Goal: Check status: Check status

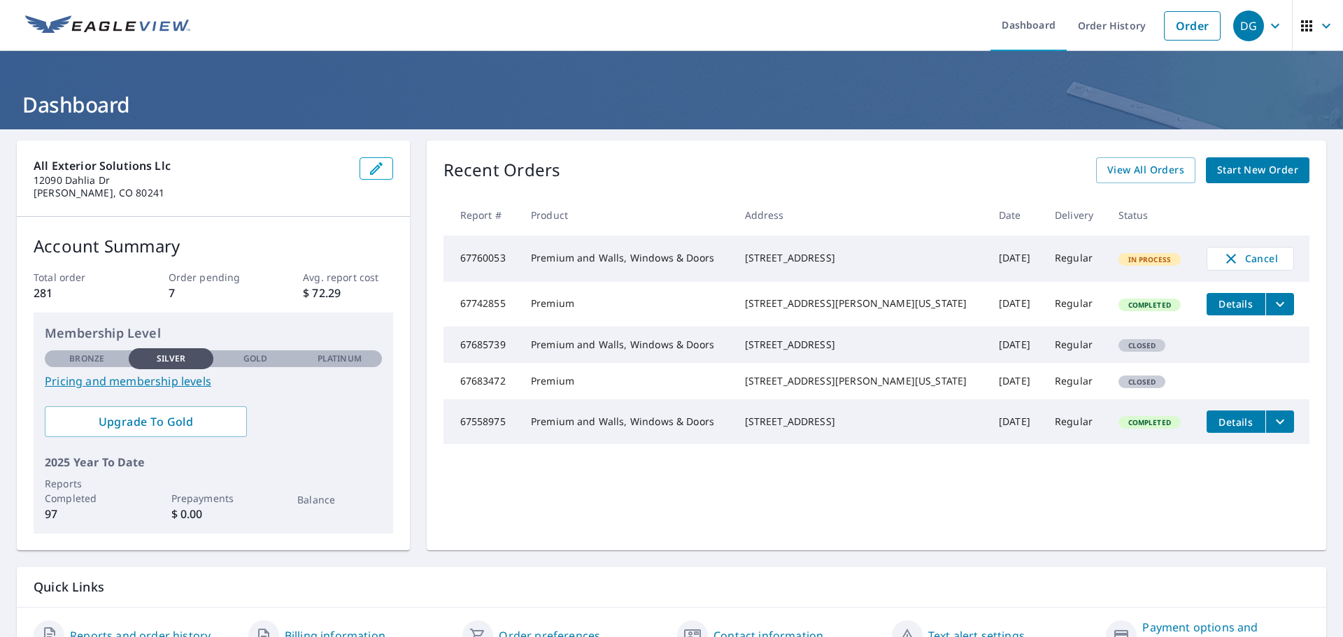
click at [1120, 259] on span "In Process" at bounding box center [1150, 260] width 60 height 10
click at [988, 271] on td "[DATE]" at bounding box center [1016, 259] width 56 height 46
click at [776, 265] on div "[STREET_ADDRESS]" at bounding box center [861, 258] width 232 height 14
click at [678, 257] on td "Premium and Walls, Windows & Doors" at bounding box center [627, 259] width 214 height 46
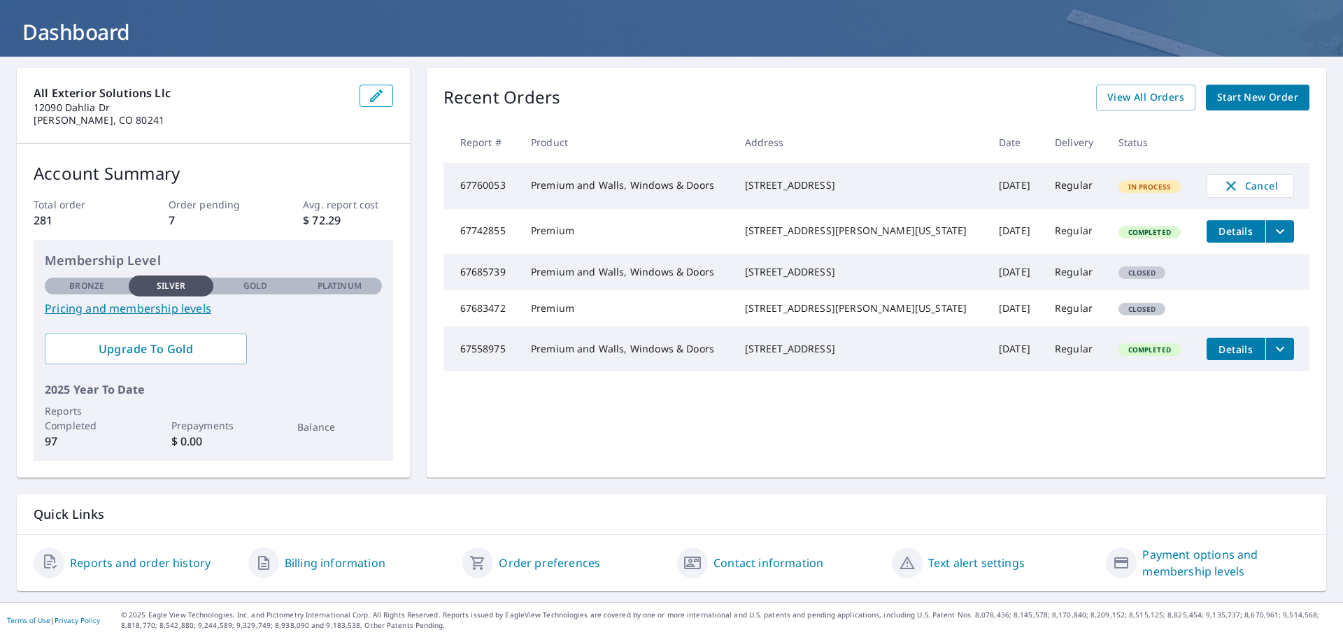
scroll to position [73, 0]
click at [343, 565] on link "Billing information" at bounding box center [335, 562] width 101 height 17
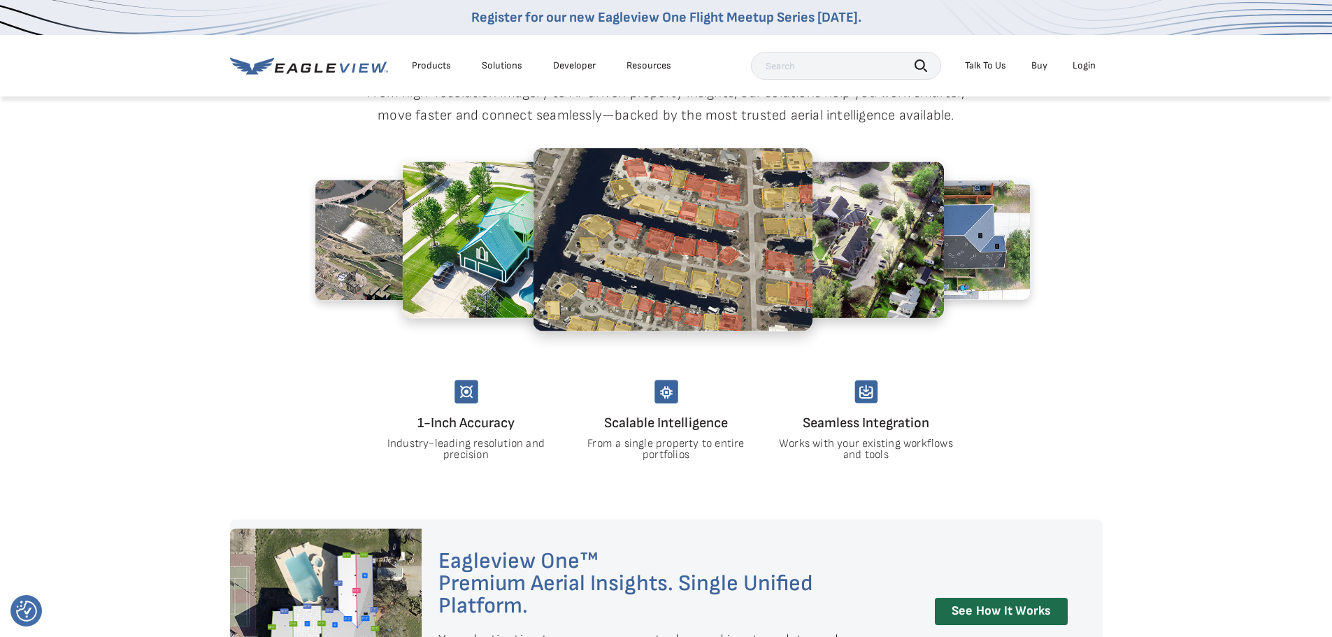
scroll to position [1049, 0]
